Goal: Transaction & Acquisition: Purchase product/service

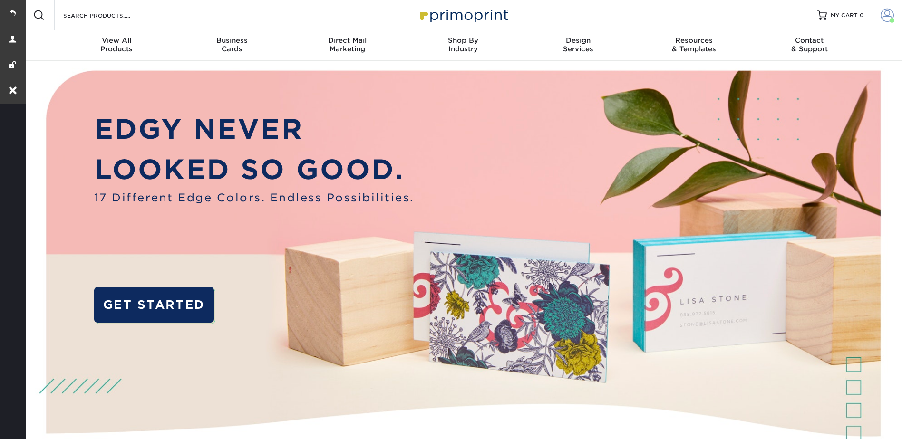
drag, startPoint x: 887, startPoint y: 12, endPoint x: 877, endPoint y: 16, distance: 10.7
click at [887, 12] on span at bounding box center [886, 15] width 13 height 13
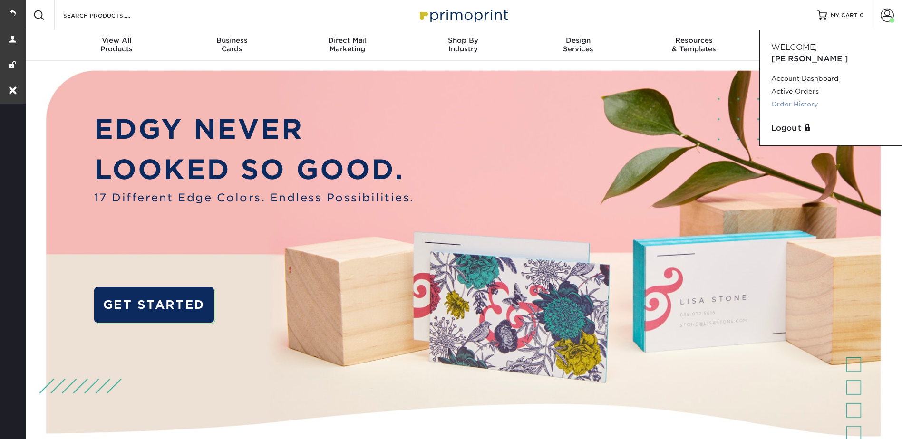
click at [786, 98] on link "Order History" at bounding box center [830, 104] width 119 height 13
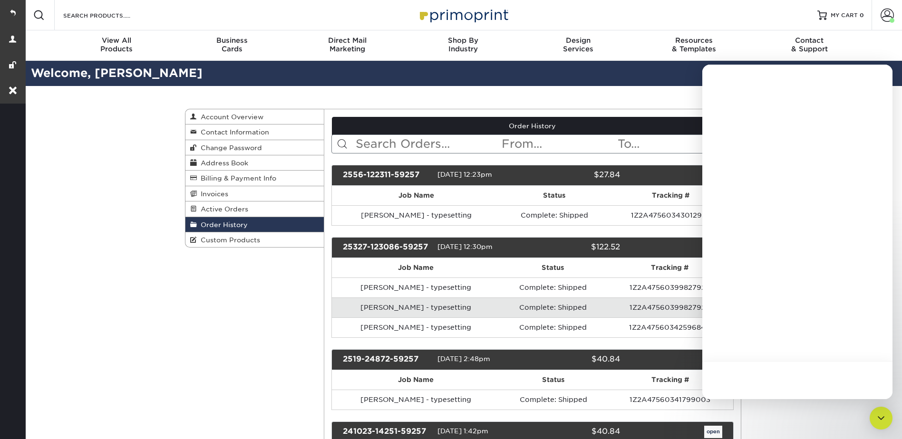
click at [716, 172] on div at bounding box center [797, 232] width 190 height 335
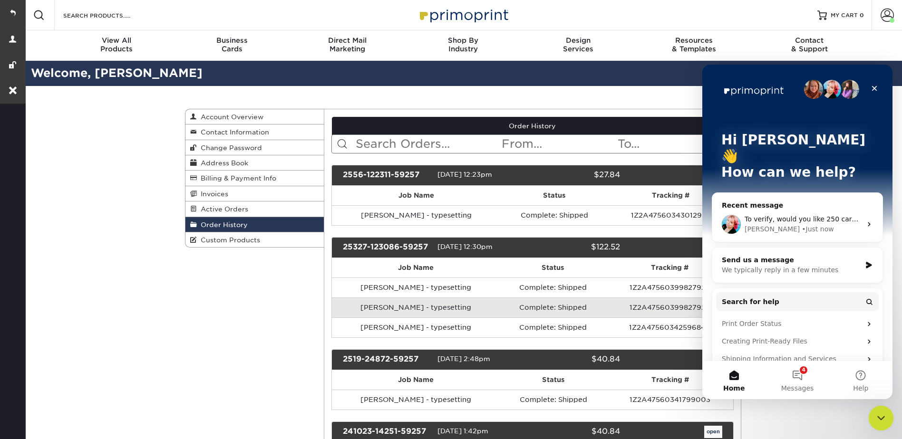
click at [877, 414] on icon "Close Intercom Messenger" at bounding box center [878, 416] width 11 height 11
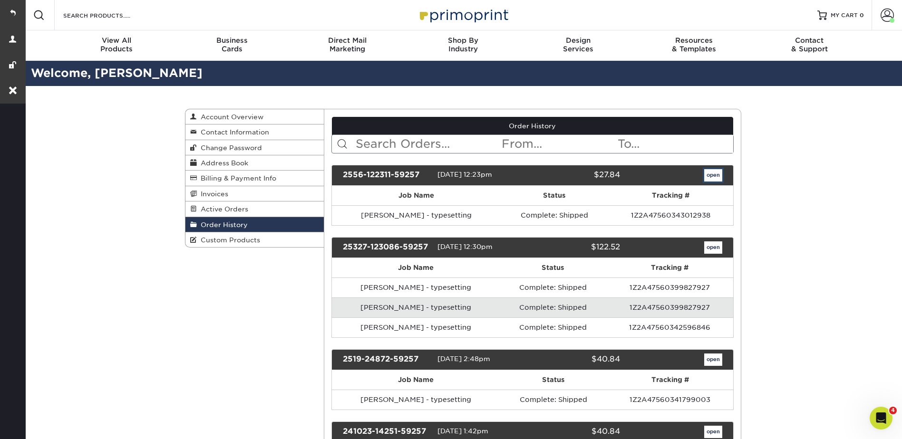
click at [711, 174] on link "open" at bounding box center [713, 175] width 18 height 12
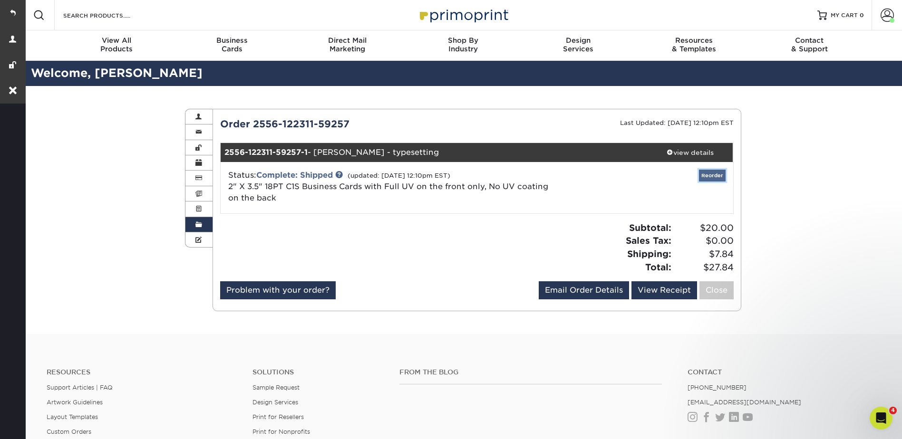
click at [710, 178] on link "Reorder" at bounding box center [712, 176] width 27 height 12
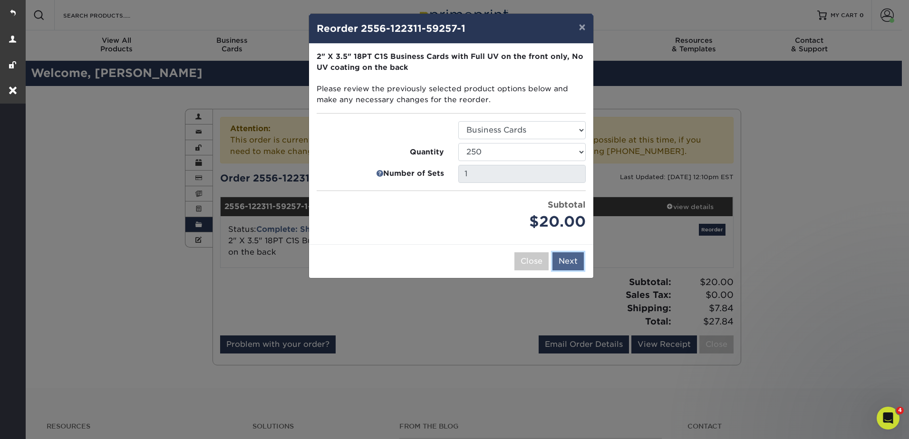
click at [565, 254] on button "Next" at bounding box center [567, 261] width 31 height 18
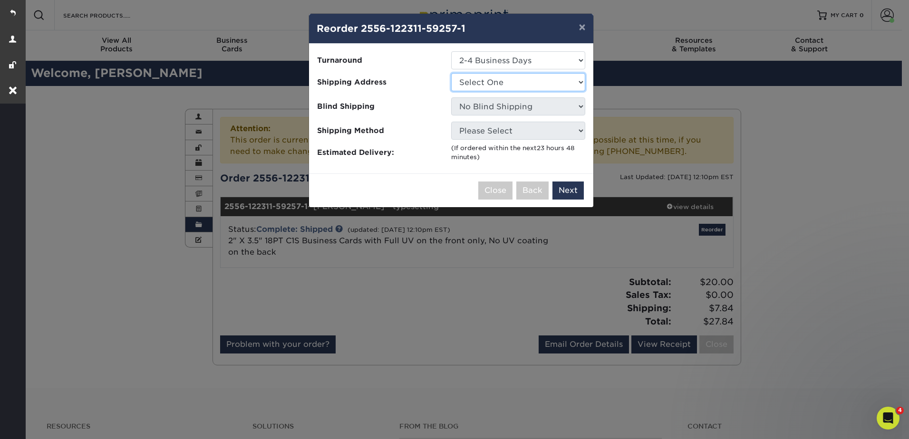
click at [483, 80] on select "Select One Ashland ProTouch [PERSON_NAME] ProTouch Orrville Wooster ProTouch" at bounding box center [518, 82] width 134 height 18
drag, startPoint x: 483, startPoint y: 80, endPoint x: 483, endPoint y: 69, distance: 10.5
click at [483, 80] on select "Select One Ashland ProTouch [PERSON_NAME] ProTouch Orrville Wooster ProTouch" at bounding box center [518, 82] width 134 height 18
click at [483, 59] on select "Select One 2-4 Business Days" at bounding box center [518, 60] width 134 height 18
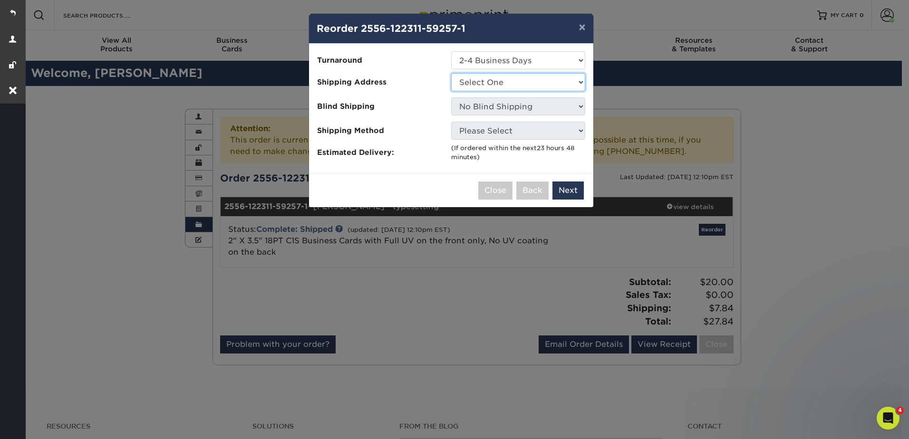
click at [489, 86] on select "Select One Ashland ProTouch [PERSON_NAME] ProTouch Orrville Wooster ProTouch" at bounding box center [518, 82] width 134 height 18
click at [481, 81] on select "Select One Ashland ProTouch [PERSON_NAME] ProTouch Orrville Wooster ProTouch" at bounding box center [518, 82] width 134 height 18
click at [495, 188] on button "Close" at bounding box center [495, 191] width 34 height 18
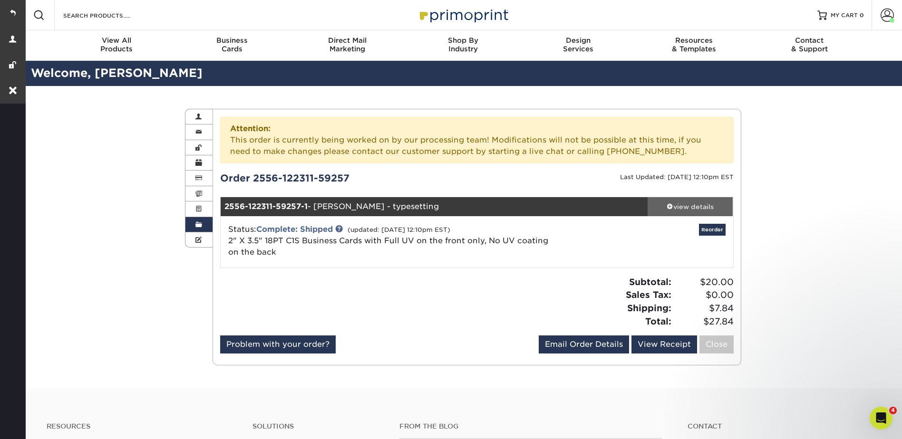
click at [672, 202] on div "view details" at bounding box center [690, 207] width 86 height 10
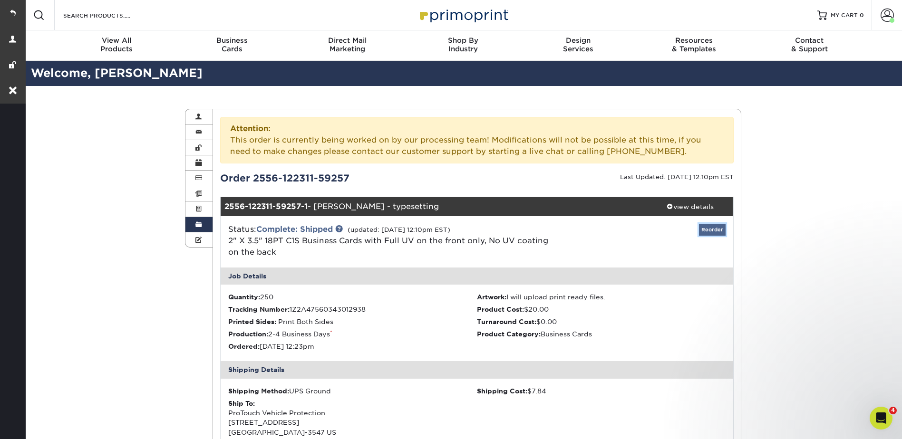
click at [709, 234] on link "Reorder" at bounding box center [712, 230] width 27 height 12
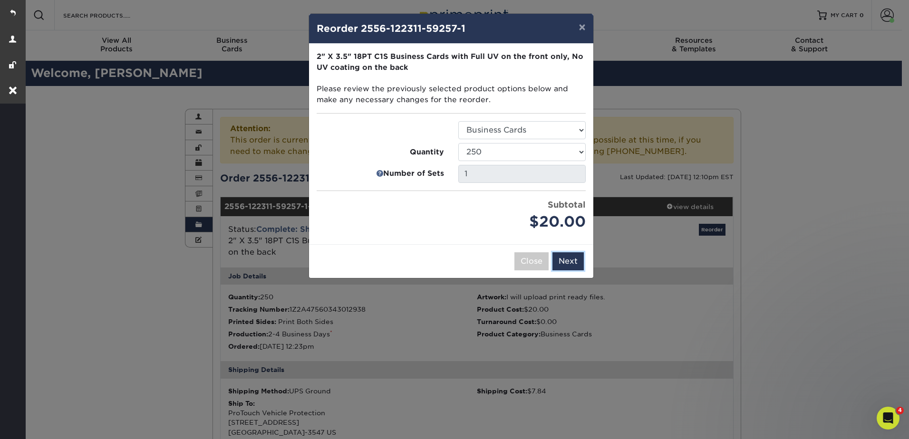
click at [575, 263] on button "Next" at bounding box center [567, 261] width 31 height 18
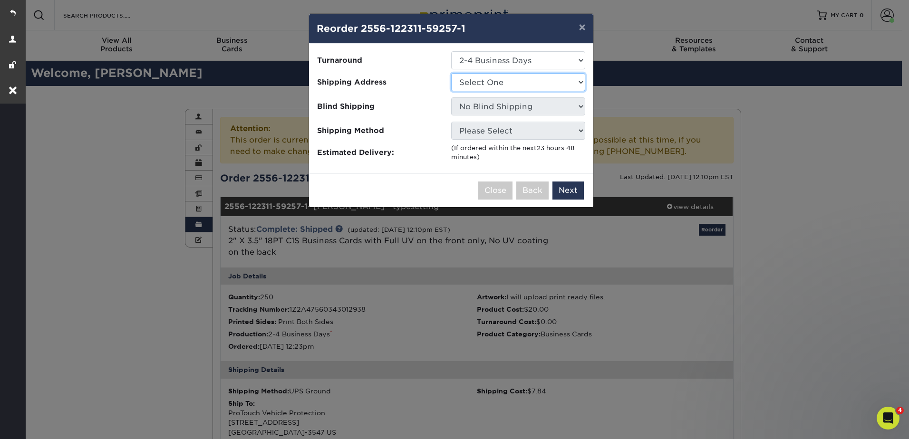
click at [476, 77] on select "Select One Ashland ProTouch [PERSON_NAME] ProTouch Orrville Wooster ProTouch" at bounding box center [518, 82] width 134 height 18
select select "243156"
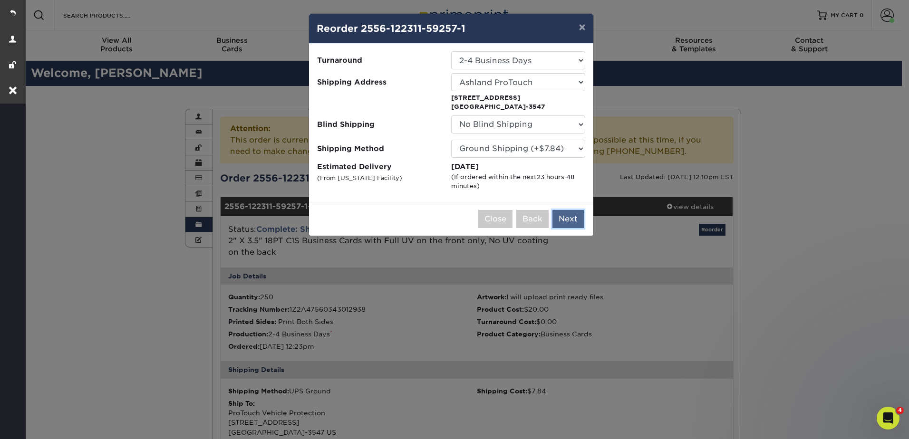
click at [570, 221] on button "Next" at bounding box center [567, 219] width 31 height 18
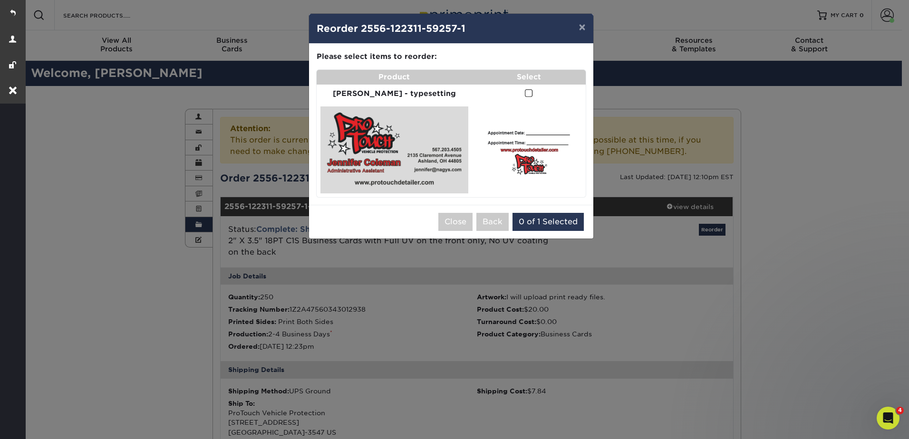
click at [525, 90] on span at bounding box center [529, 93] width 8 height 9
click at [0, 0] on input "checkbox" at bounding box center [0, 0] width 0 height 0
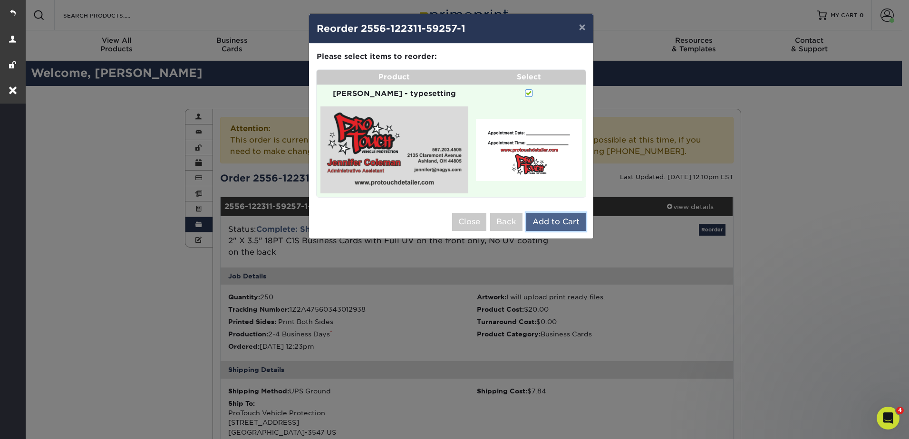
click at [558, 213] on button "Add to Cart" at bounding box center [555, 222] width 59 height 18
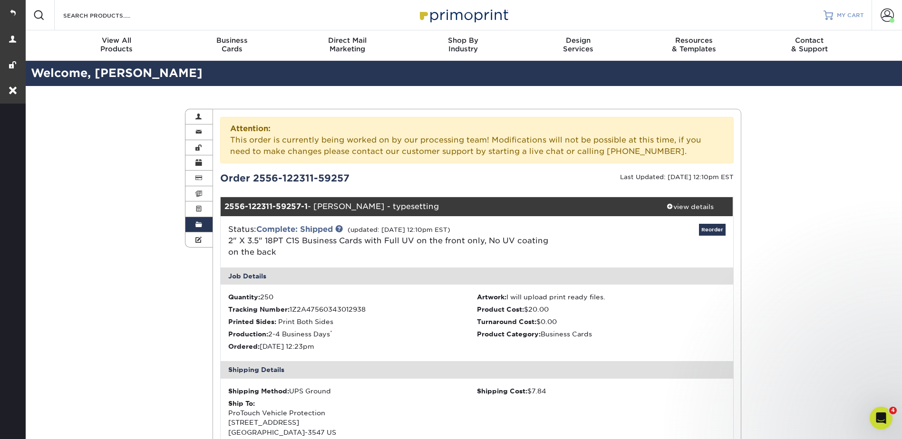
click at [834, 18] on link "MY CART" at bounding box center [843, 15] width 40 height 30
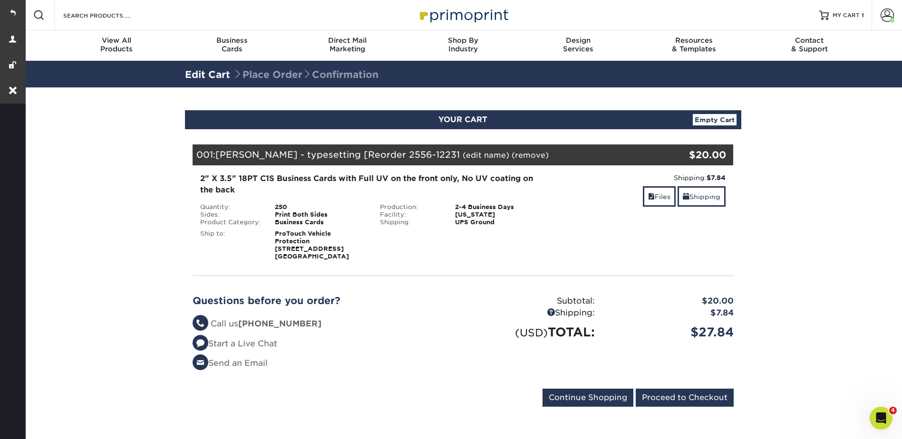
click at [488, 157] on link "(edit name)" at bounding box center [485, 155] width 47 height 9
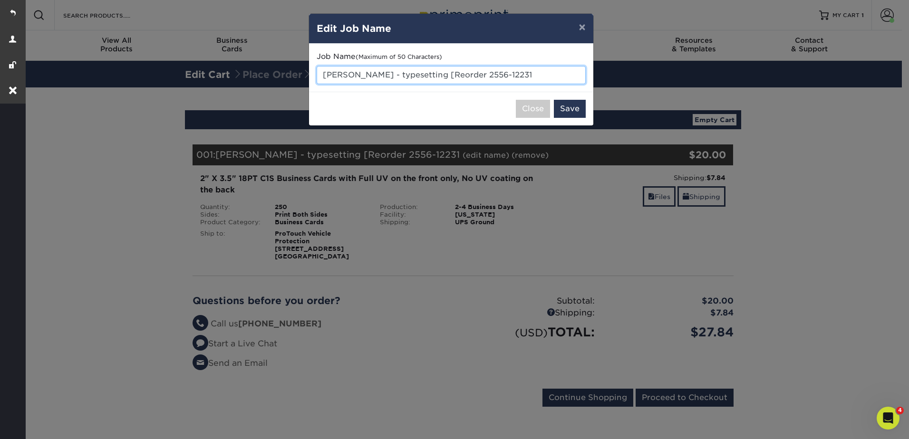
drag, startPoint x: 447, startPoint y: 75, endPoint x: 543, endPoint y: 76, distance: 96.0
click at [543, 76] on input "Jennifer Coleman - typesetting [Reorder 2556-12231" at bounding box center [451, 75] width 269 height 18
paste input "Chelbe Painter"
type input "Chelbe Painter - typesetting"
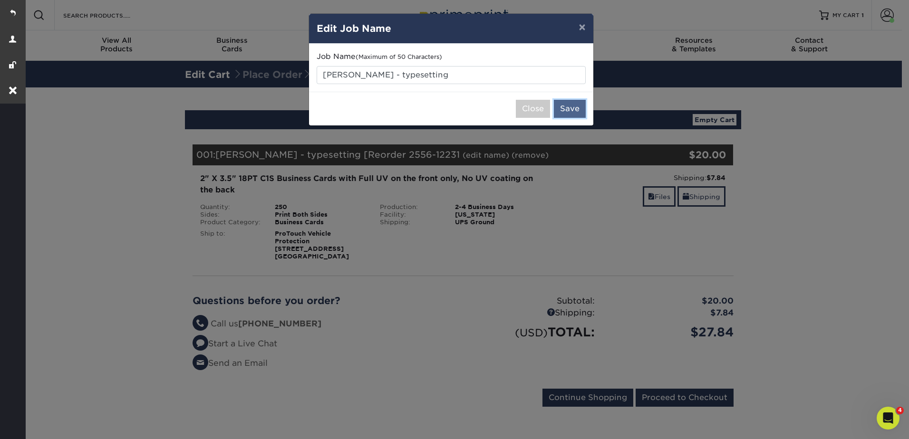
click at [576, 116] on button "Save" at bounding box center [570, 109] width 32 height 18
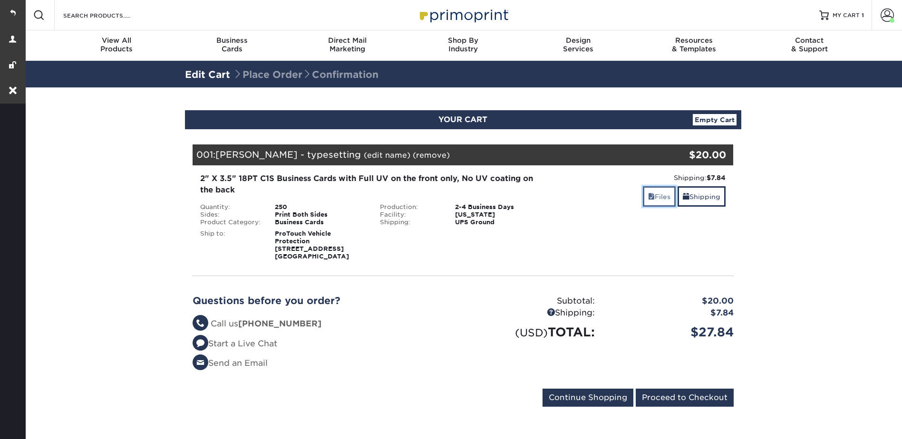
click at [654, 197] on link "Files" at bounding box center [659, 196] width 33 height 20
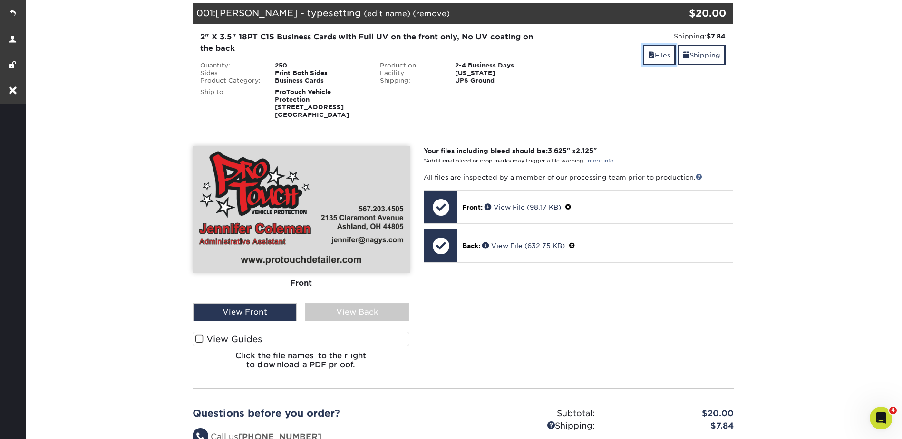
scroll to position [143, 0]
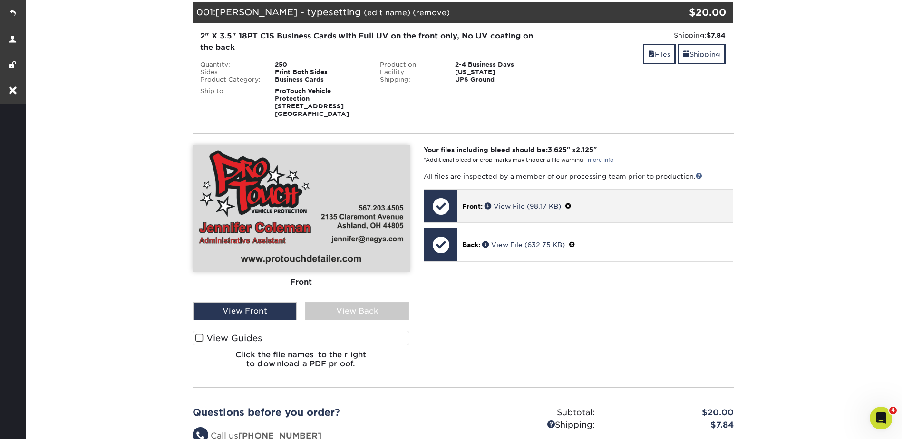
click at [571, 204] on span at bounding box center [568, 206] width 7 height 8
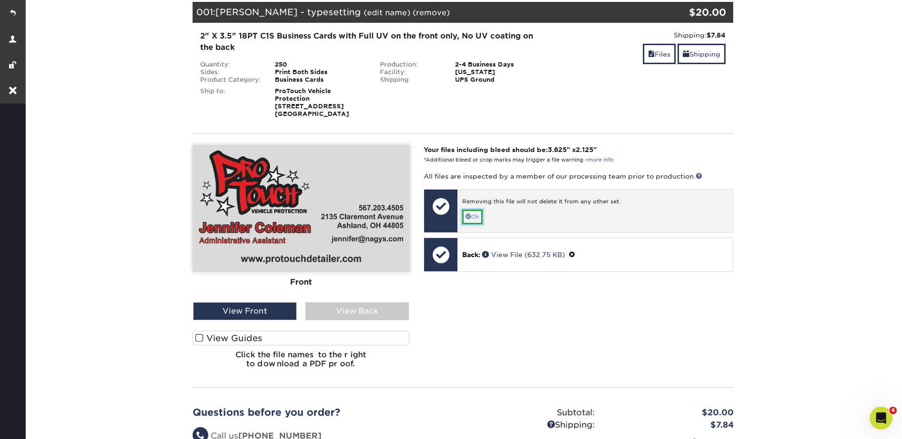
click at [474, 213] on link "Ok" at bounding box center [472, 217] width 20 height 15
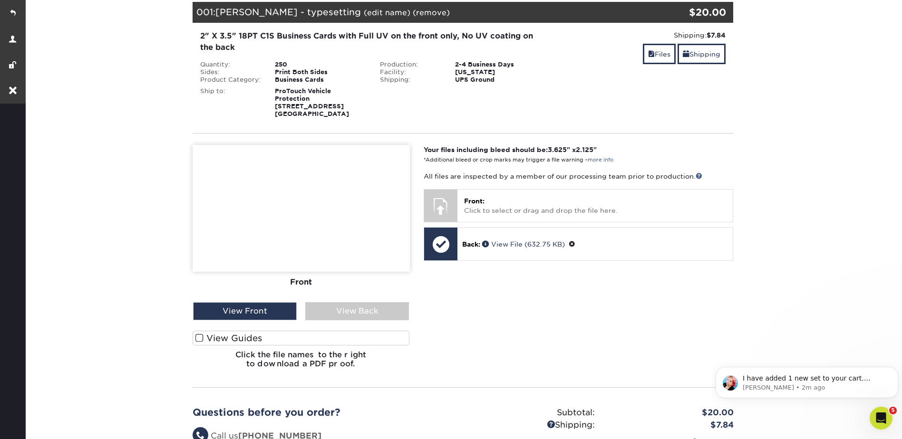
scroll to position [0, 0]
